Goal: Task Accomplishment & Management: Use online tool/utility

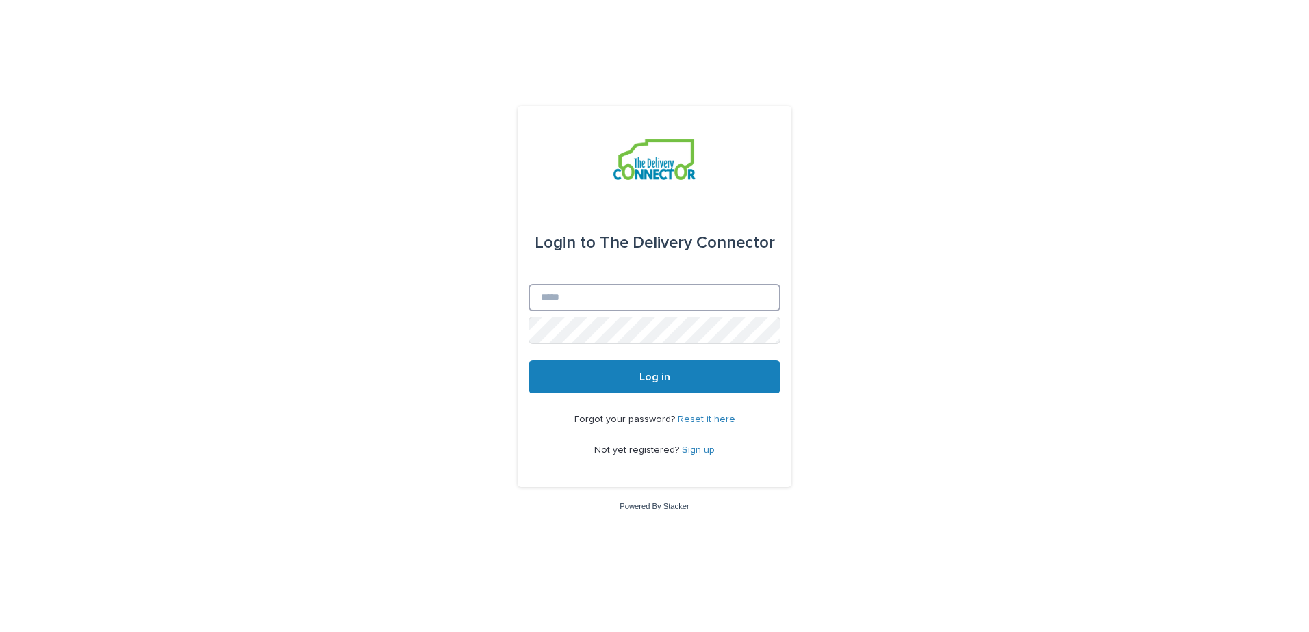
click at [647, 295] on input "Email" at bounding box center [654, 297] width 252 height 27
type input "**********"
click at [625, 377] on button "Log in" at bounding box center [654, 377] width 252 height 33
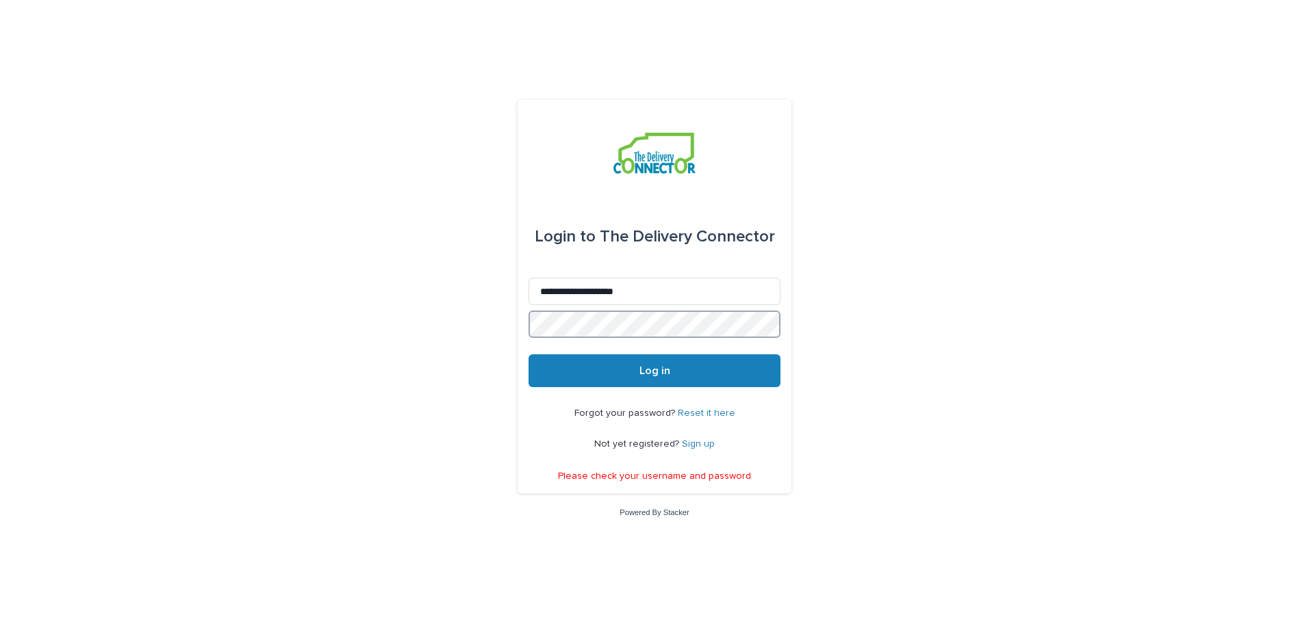
click at [481, 305] on div "**********" at bounding box center [654, 316] width 1309 height 632
click at [655, 374] on span "Log in" at bounding box center [654, 370] width 31 height 11
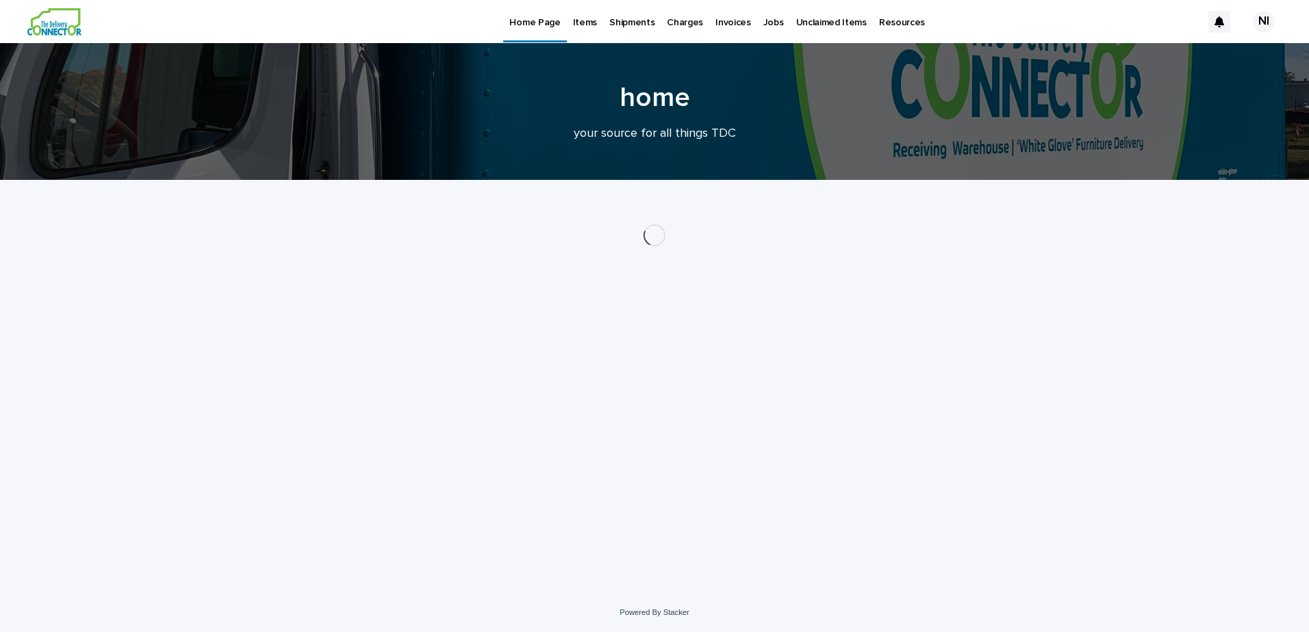
click at [585, 18] on p "Items" at bounding box center [585, 14] width 24 height 29
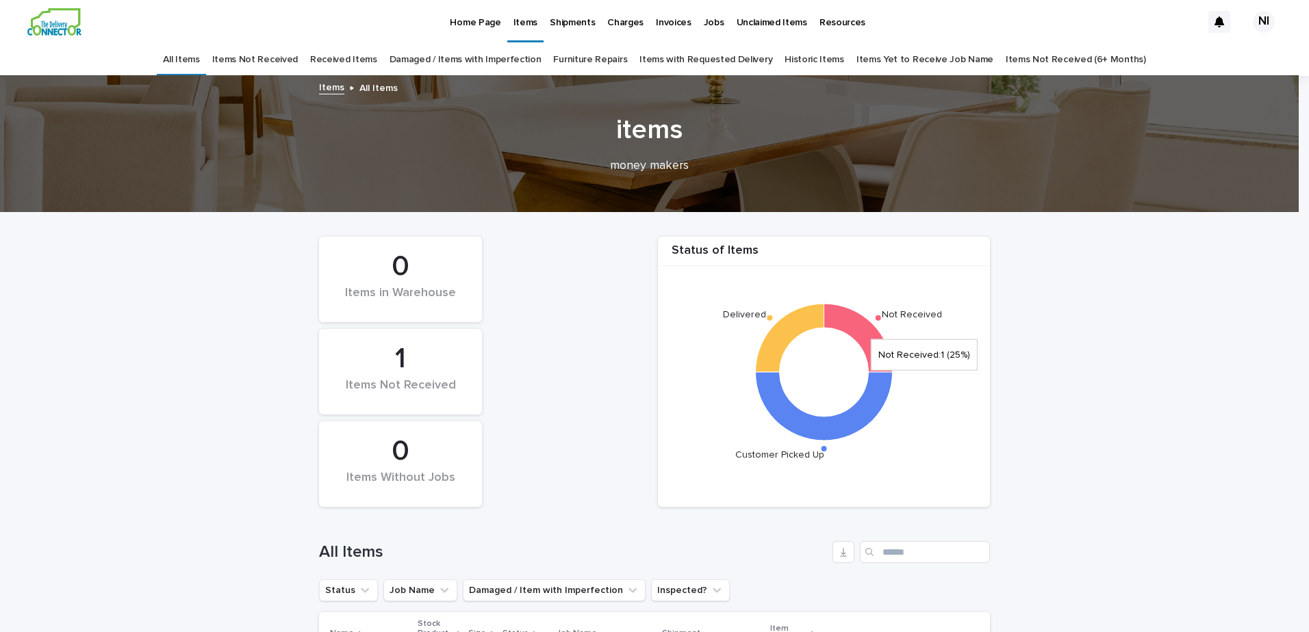
click at [851, 317] on icon at bounding box center [858, 338] width 68 height 68
click at [888, 309] on icon "Not Received Delivered Customer Picked Up" at bounding box center [824, 372] width 318 height 212
click at [278, 55] on link "Items Not Received" at bounding box center [255, 60] width 86 height 32
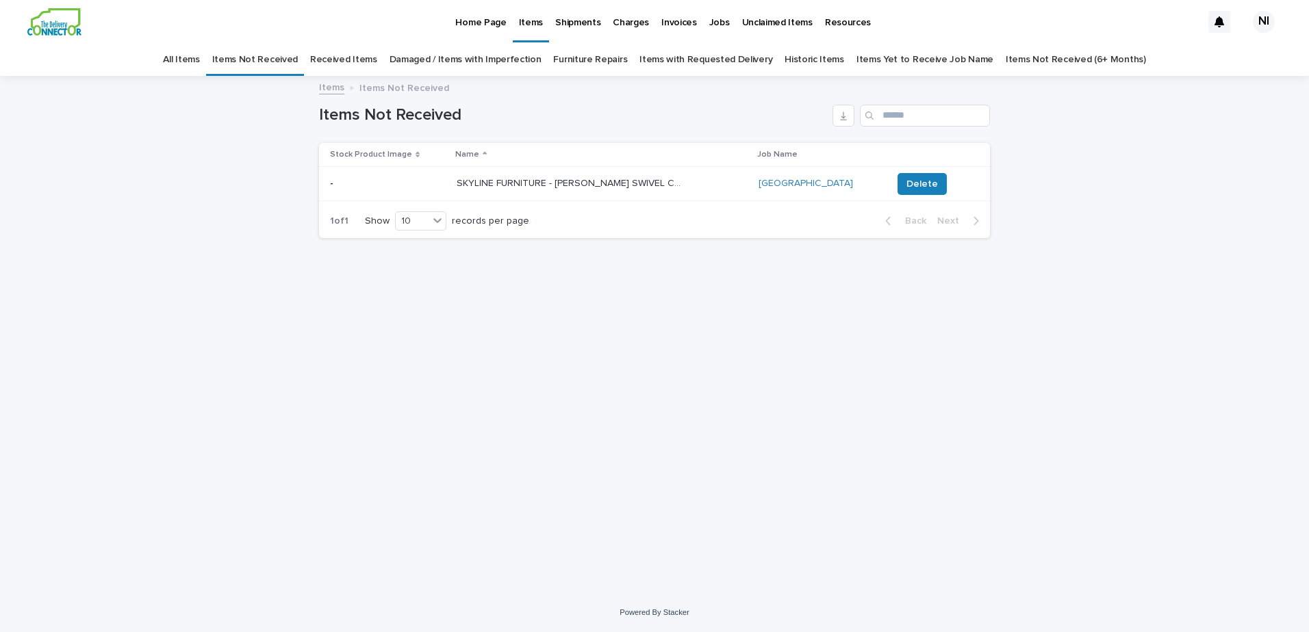
click at [199, 58] on link "All Items" at bounding box center [181, 60] width 36 height 32
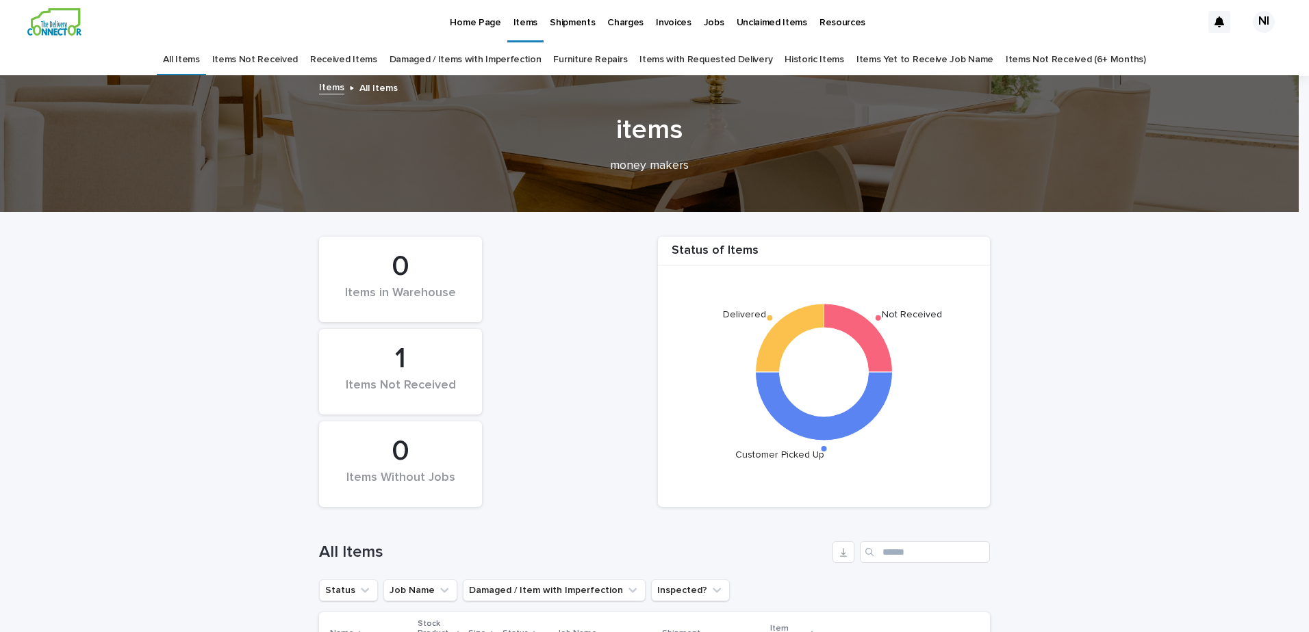
click at [480, 22] on p "Home Page" at bounding box center [475, 14] width 51 height 29
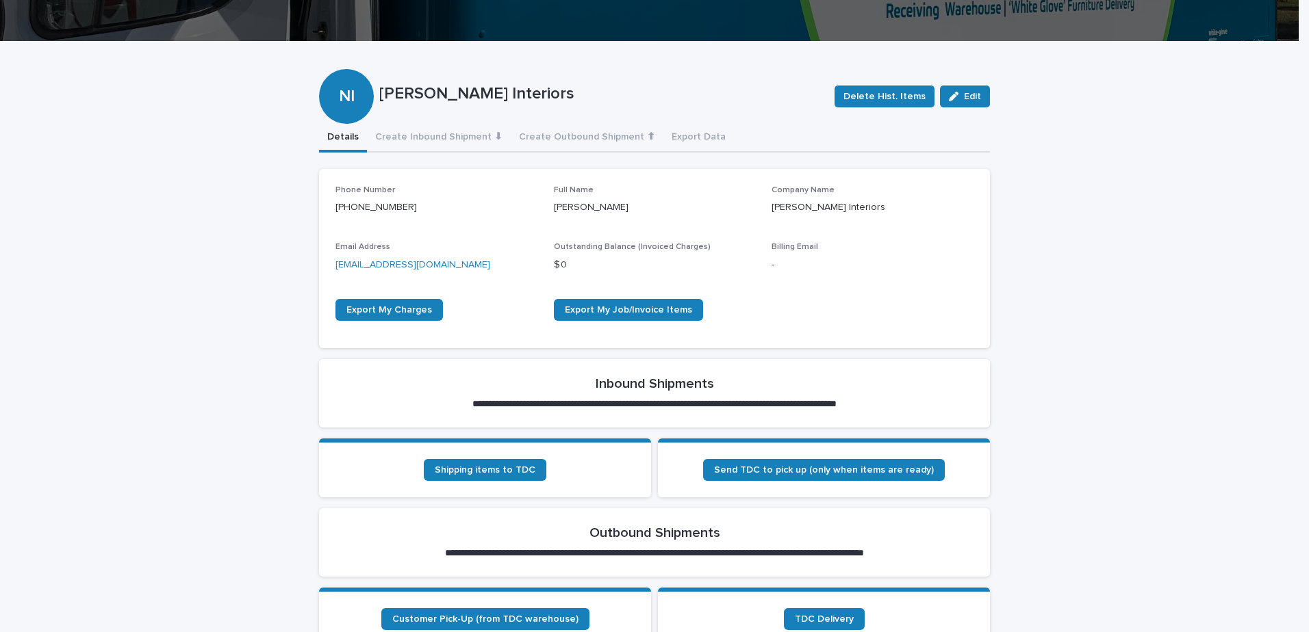
scroll to position [137, 0]
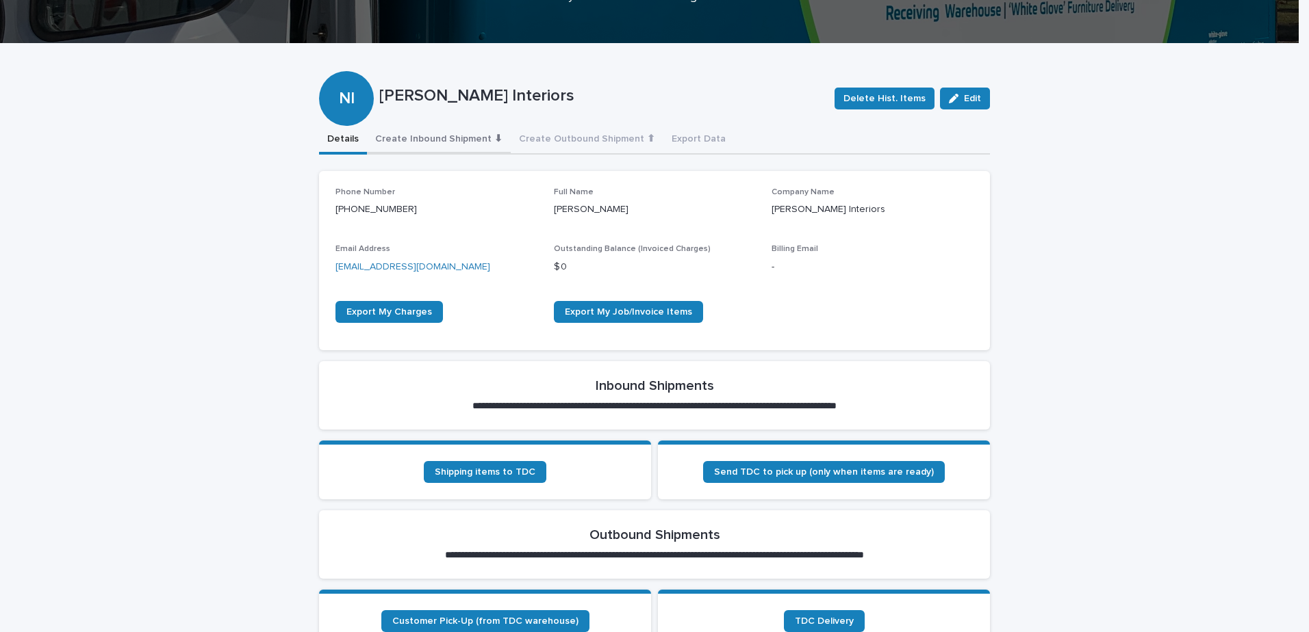
click at [435, 138] on button "Create Inbound Shipment ⬇" at bounding box center [439, 140] width 144 height 29
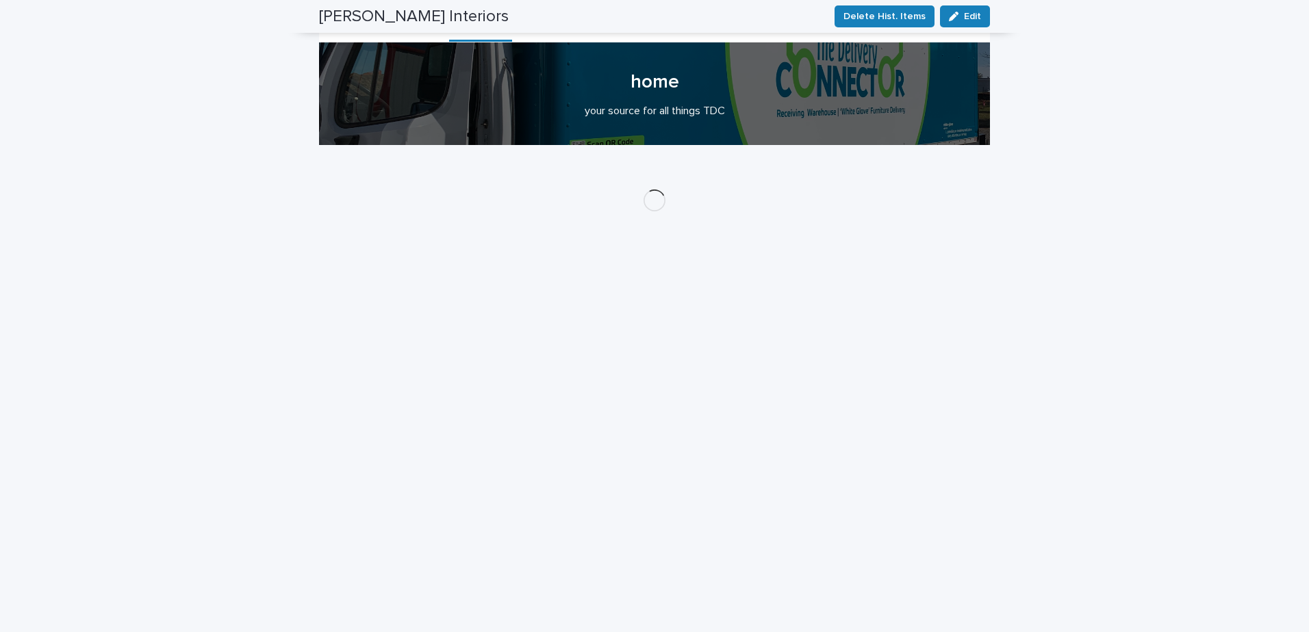
scroll to position [308, 0]
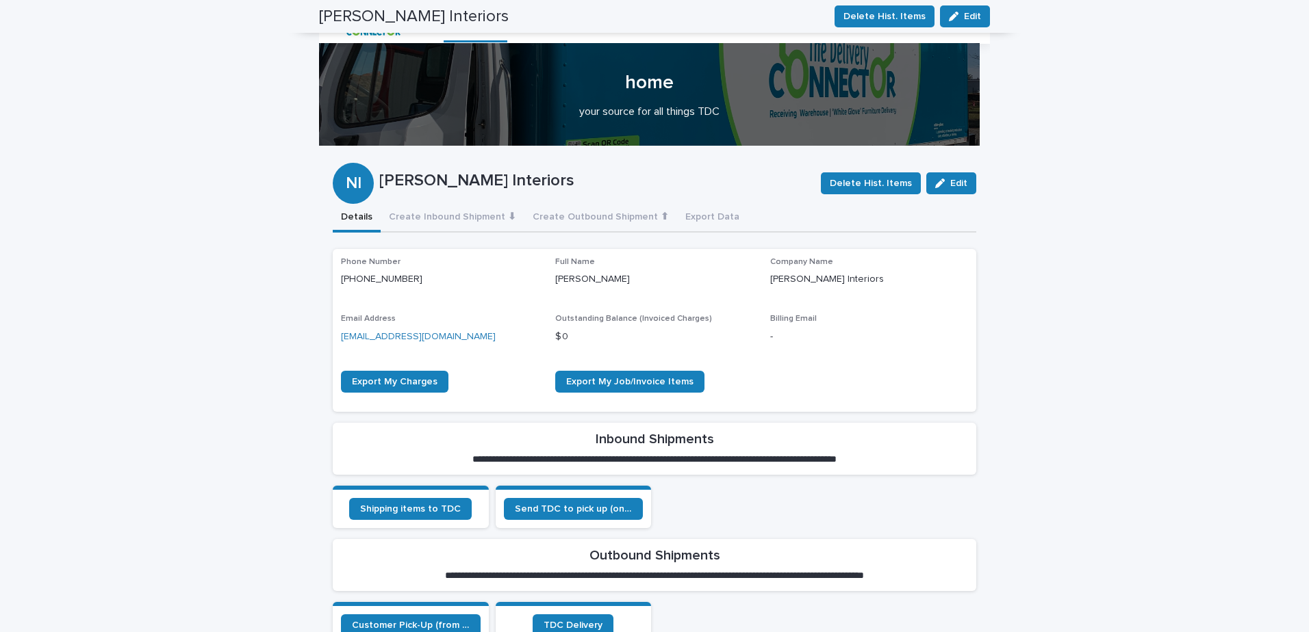
click at [174, 325] on div "Loading... Saving… Loading... Saving… [PERSON_NAME] Interiors Delete Hist. Item…" at bounding box center [654, 416] width 1309 height 1086
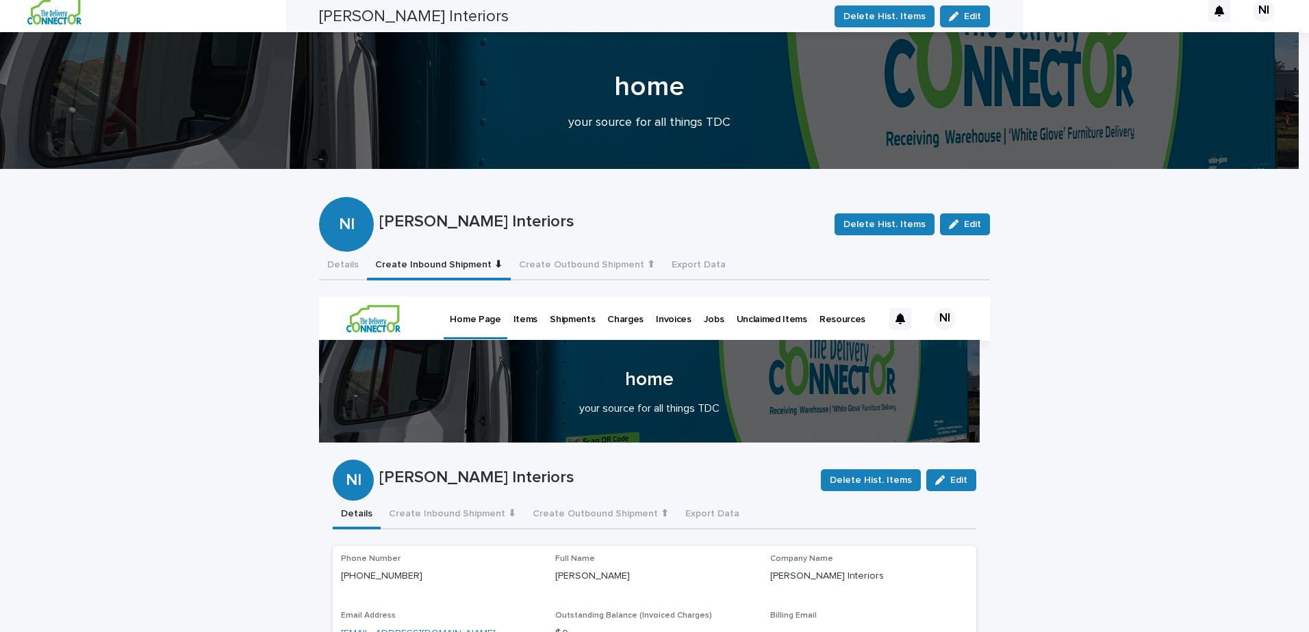
scroll to position [0, 0]
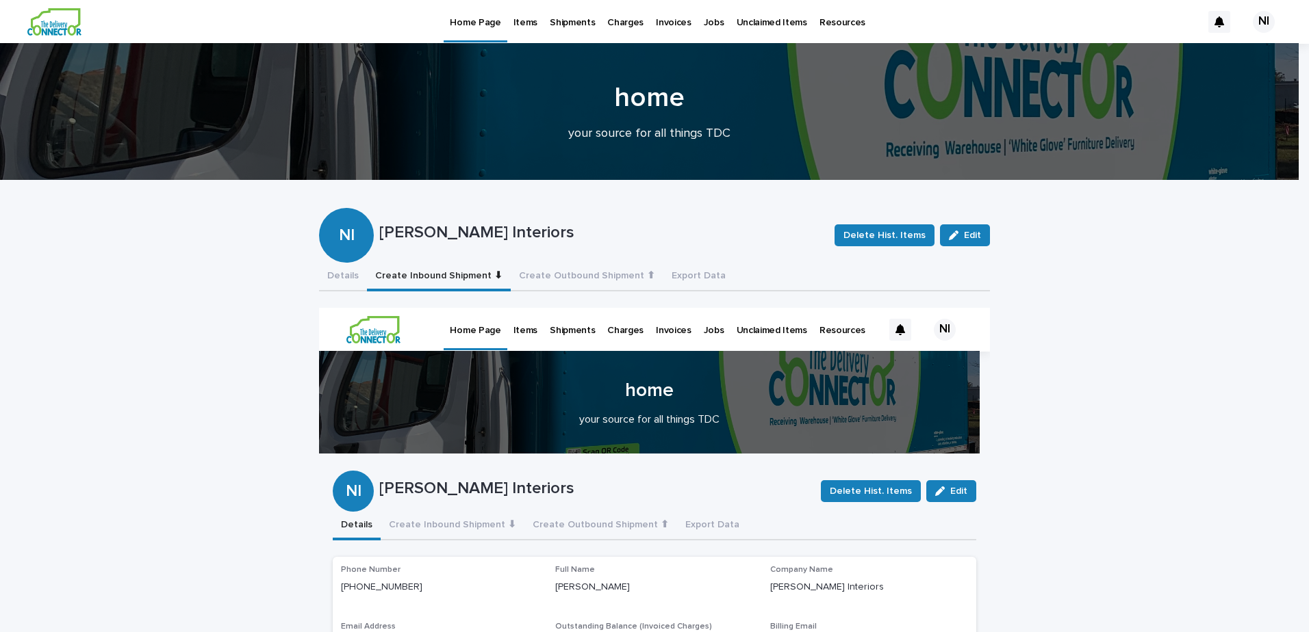
click at [519, 331] on p "Items" at bounding box center [525, 322] width 24 height 29
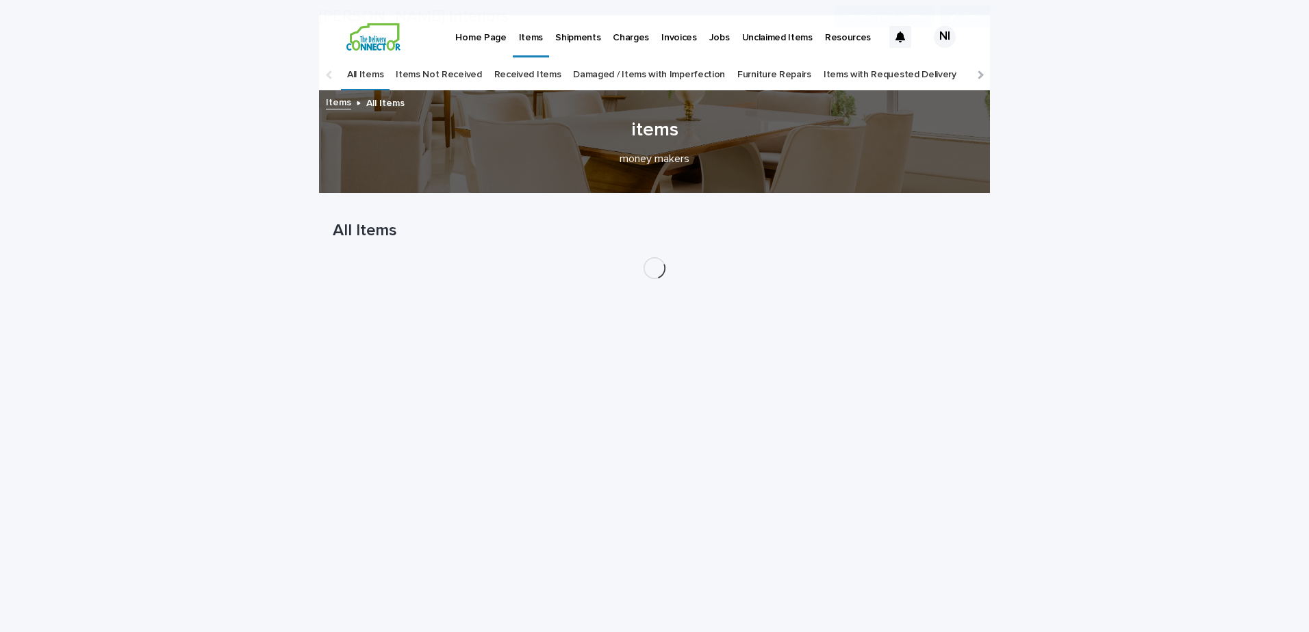
scroll to position [352, 0]
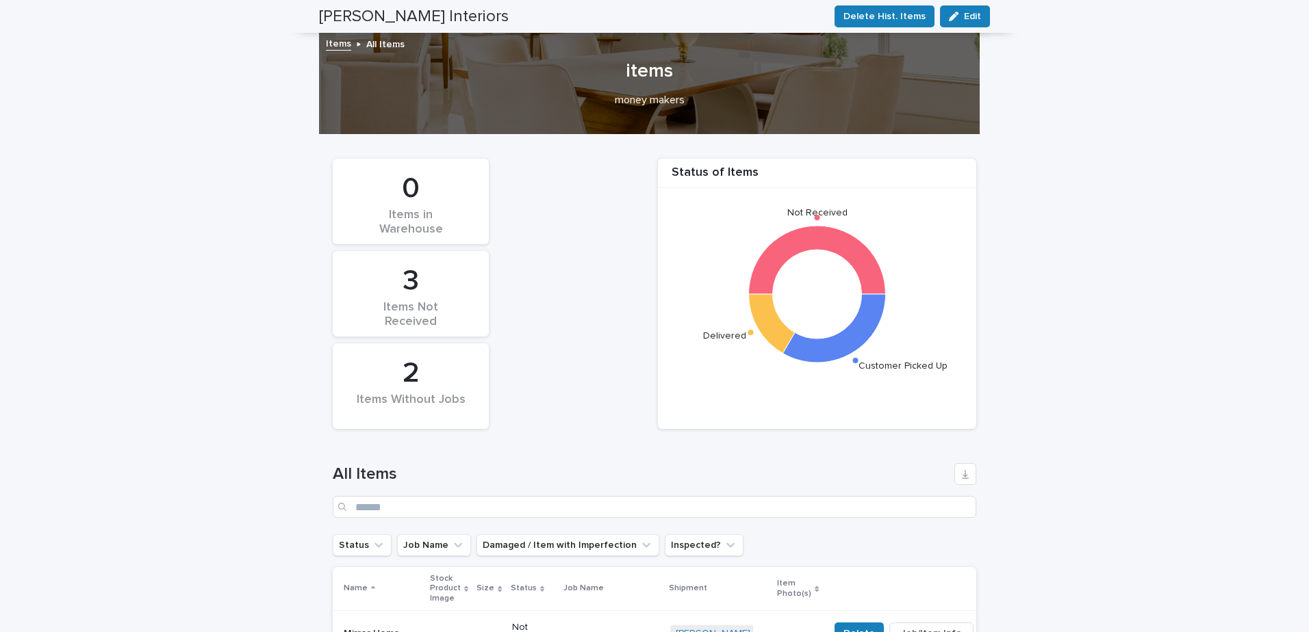
click at [603, 301] on div "Status of Items Not Received Delivered Customer Picked Up 0 Items in Warehouse …" at bounding box center [654, 294] width 657 height 284
